Goal: Transaction & Acquisition: Purchase product/service

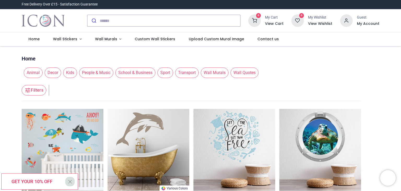
click at [65, 134] on img at bounding box center [63, 150] width 82 height 82
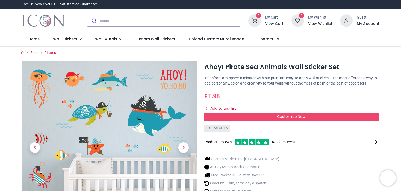
click at [209, 56] on div "Ahoy! Pirate Sea Animals Wall Sticker Set £ GBP" at bounding box center [201, 158] width 366 height 206
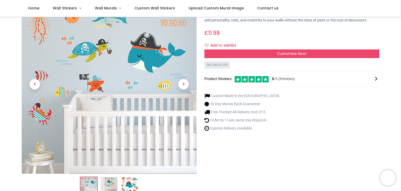
scroll to position [42, 0]
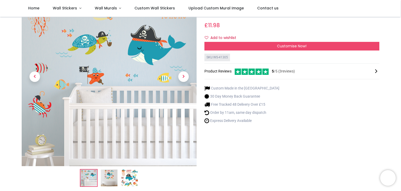
click at [134, 173] on img at bounding box center [129, 177] width 17 height 17
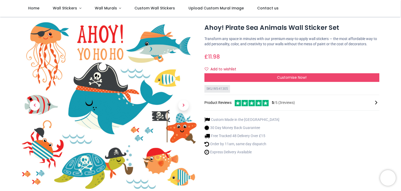
scroll to position [0, 0]
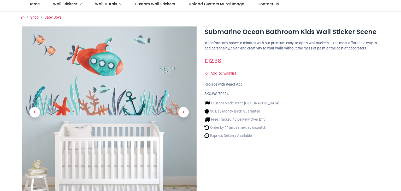
scroll to position [35, 0]
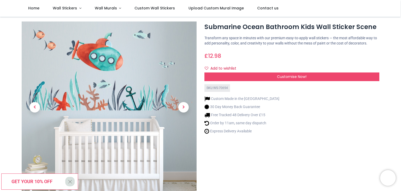
scroll to position [10, 0]
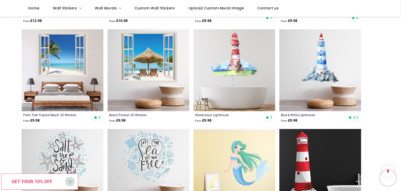
scroll to position [470, 0]
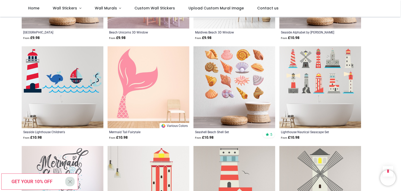
scroll to position [1150, 0]
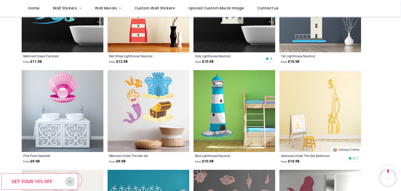
scroll to position [1945, 0]
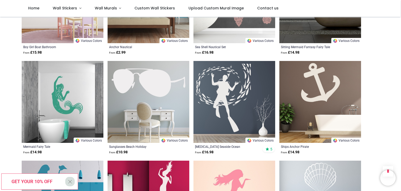
scroll to position [2143, 0]
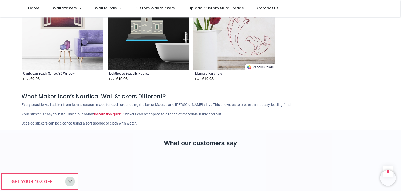
scroll to position [3210, 0]
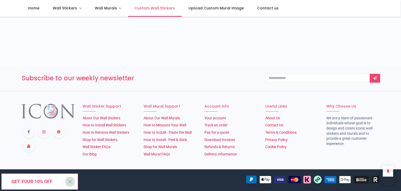
scroll to position [893, 0]
